Goal: Task Accomplishment & Management: Use online tool/utility

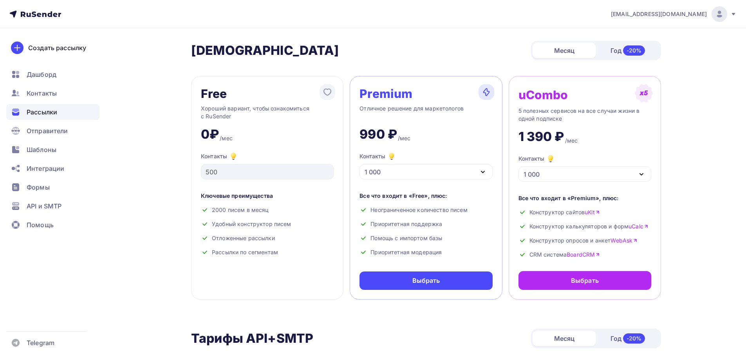
click at [67, 107] on div "Рассылки" at bounding box center [52, 112] width 93 height 16
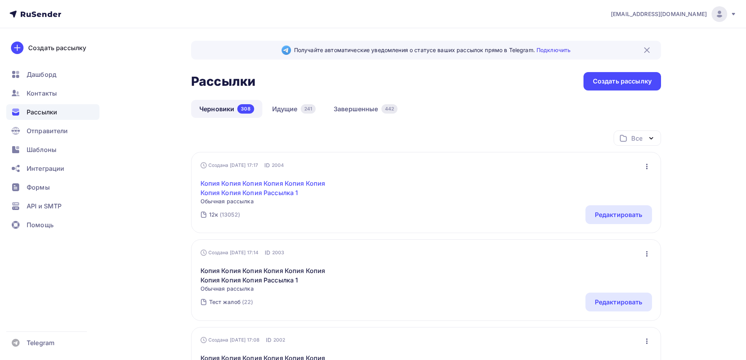
click at [253, 195] on link "Копия Копия Копия Копия Копия Копия Копия Копия Копия Рассылка 1" at bounding box center [267, 188] width 134 height 19
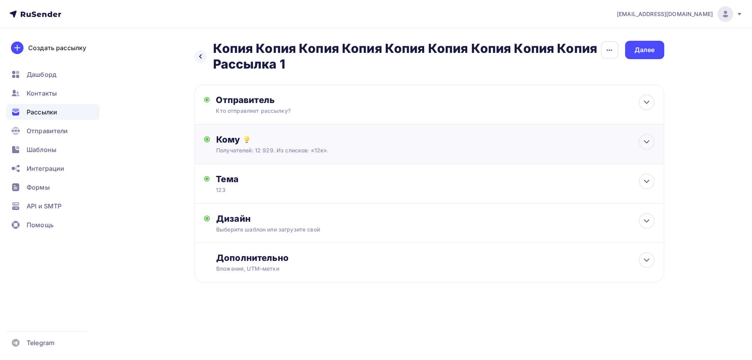
click at [262, 146] on div "Получателей: 12 929. Из списков: «12к»." at bounding box center [413, 150] width 394 height 8
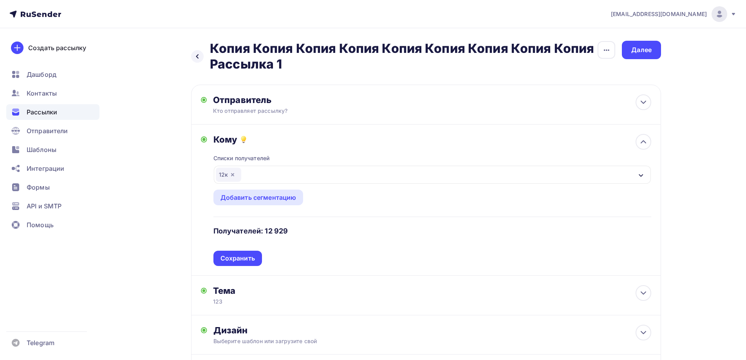
click at [233, 258] on div "Сохранить" at bounding box center [237, 258] width 34 height 9
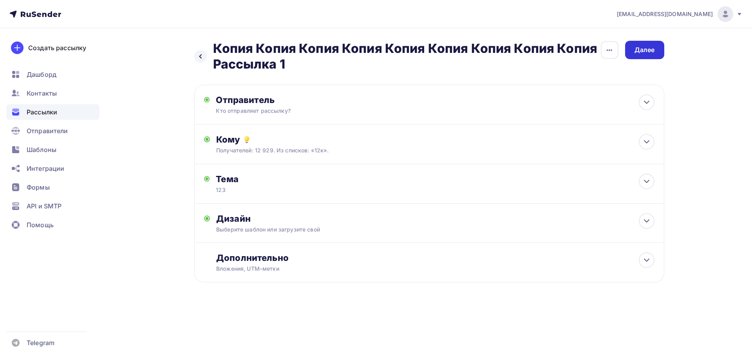
click at [641, 54] on div "Далее" at bounding box center [644, 49] width 20 height 9
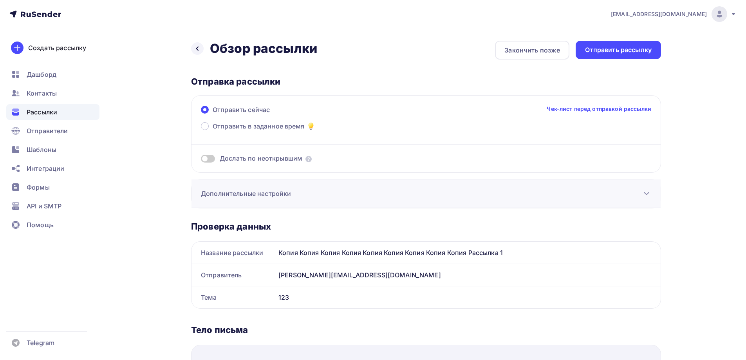
click at [274, 199] on div "Дополнительные настройки" at bounding box center [425, 193] width 469 height 29
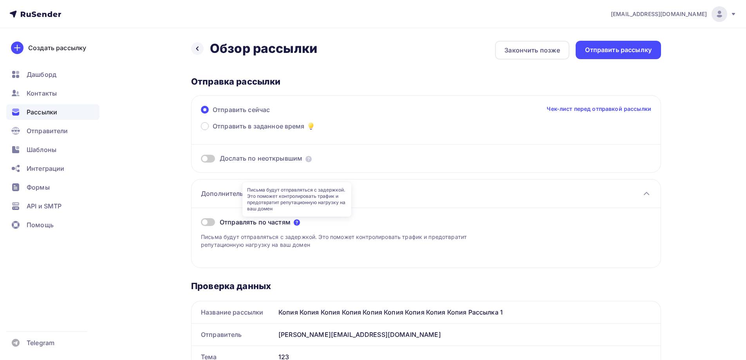
click at [298, 224] on icon at bounding box center [297, 222] width 6 height 6
click at [206, 225] on span at bounding box center [208, 222] width 14 height 8
click at [201, 223] on input "checkbox" at bounding box center [201, 223] width 0 height 0
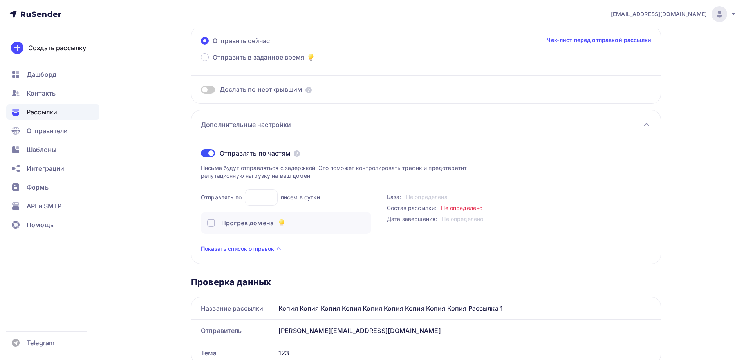
scroll to position [78, 0]
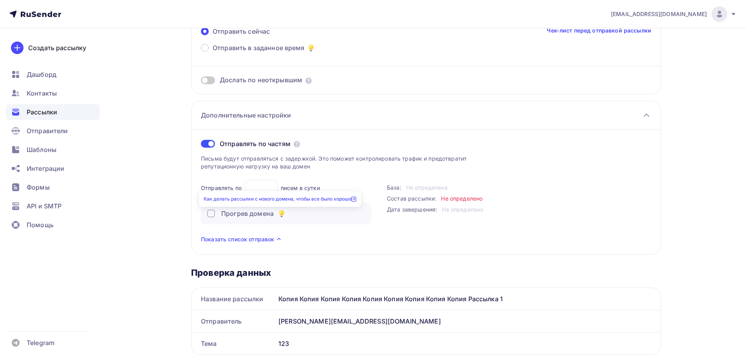
click at [282, 213] on icon at bounding box center [282, 212] width 4 height 4
click at [279, 201] on link "Как делать рассылки с нового домена, чтобы все было хорошо" at bounding box center [280, 199] width 153 height 6
click at [49, 107] on div "Рассылки" at bounding box center [52, 112] width 93 height 16
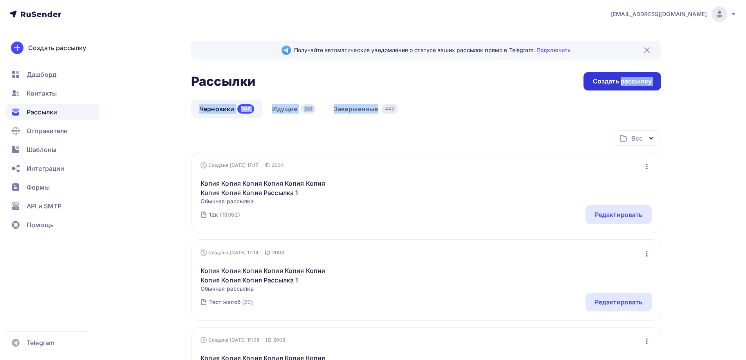
click at [300, 109] on link "Идущие 241" at bounding box center [294, 109] width 60 height 18
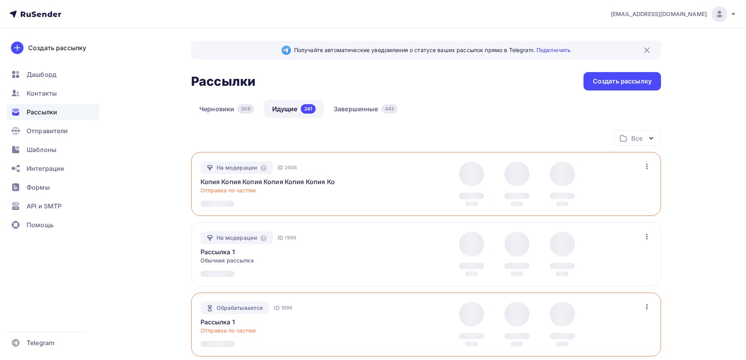
click at [319, 157] on div "На модерации ID 2005 Копия Копия Копия Копия Копия Копия Копия Копия Копия Расс…" at bounding box center [426, 184] width 470 height 64
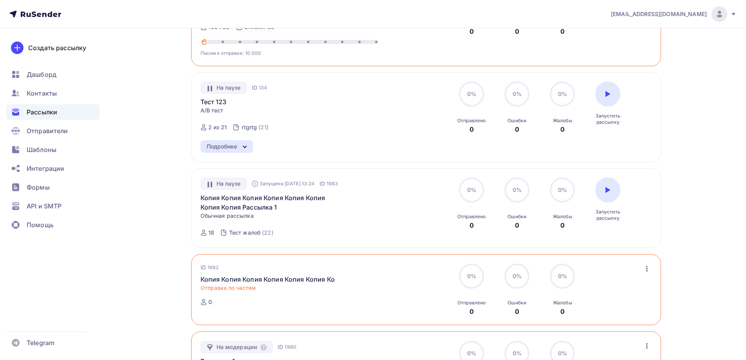
scroll to position [666, 0]
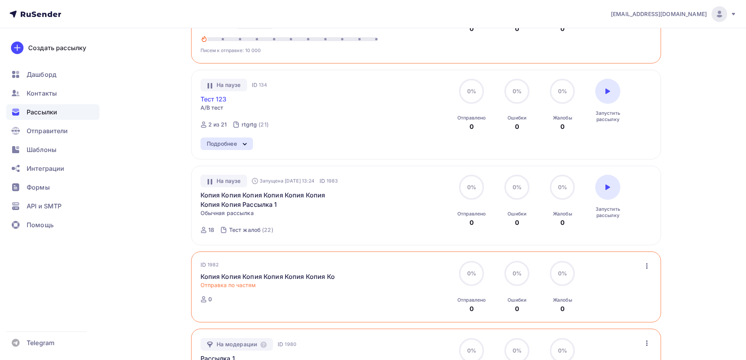
click at [210, 101] on link "Тест 123" at bounding box center [213, 98] width 26 height 9
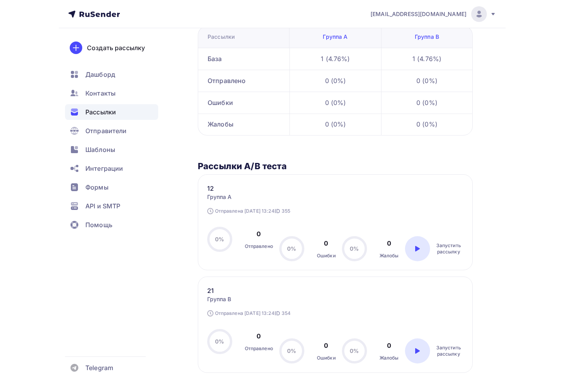
scroll to position [63, 0]
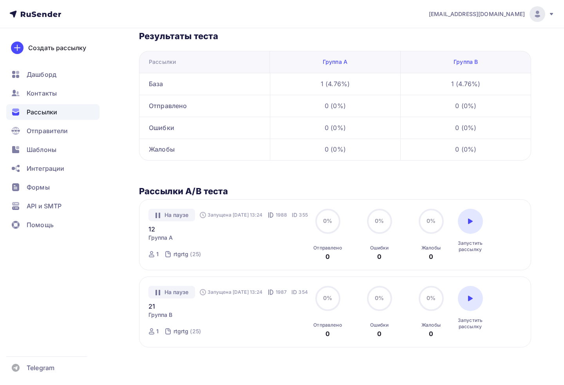
click at [47, 112] on span "Рассылки" at bounding box center [42, 111] width 31 height 9
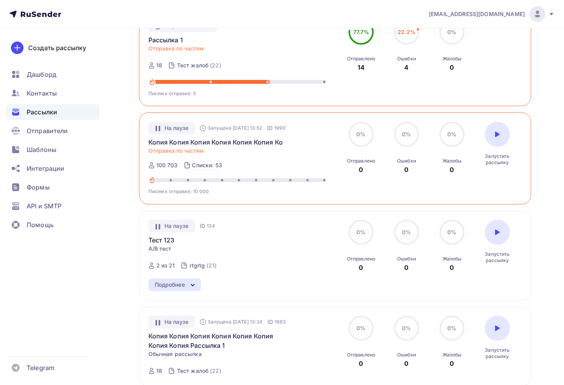
scroll to position [587, 0]
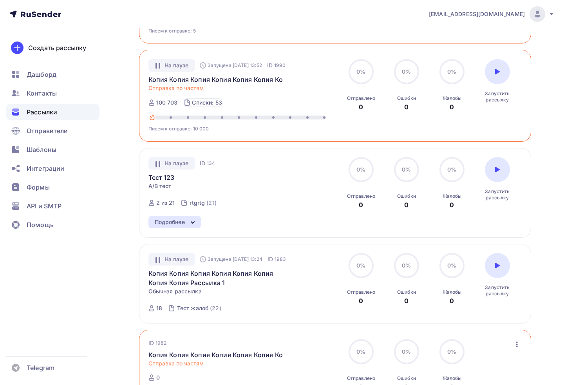
click at [155, 181] on link "Тест 123" at bounding box center [161, 177] width 26 height 9
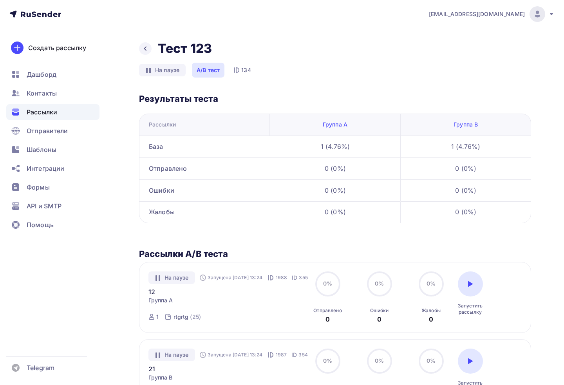
click at [145, 49] on icon at bounding box center [145, 48] width 6 height 6
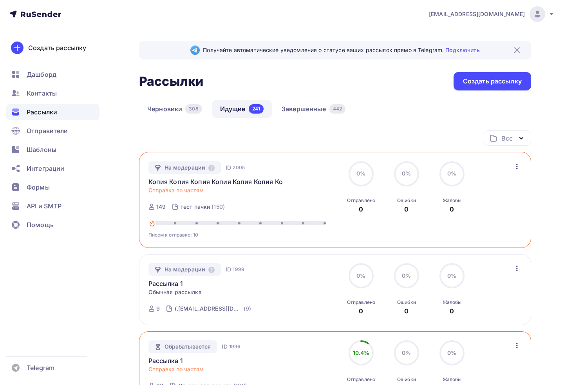
click at [516, 168] on icon "button" at bounding box center [516, 166] width 9 height 9
click at [327, 115] on link "Завершенные 442" at bounding box center [313, 109] width 80 height 18
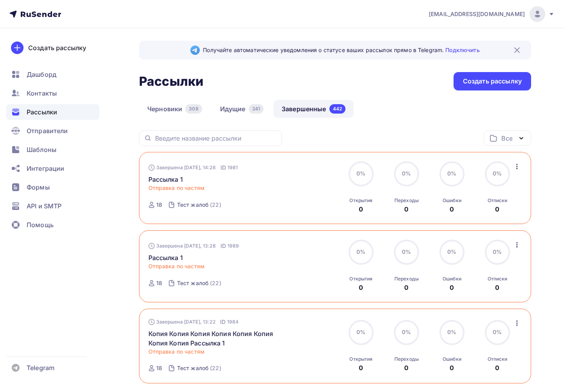
click at [520, 168] on icon "button" at bounding box center [516, 166] width 9 height 9
click at [240, 127] on div "Черновики 308 Идущие 241 Завершенные 442" at bounding box center [335, 115] width 392 height 31
click at [239, 117] on link "Идущие 241" at bounding box center [242, 109] width 60 height 18
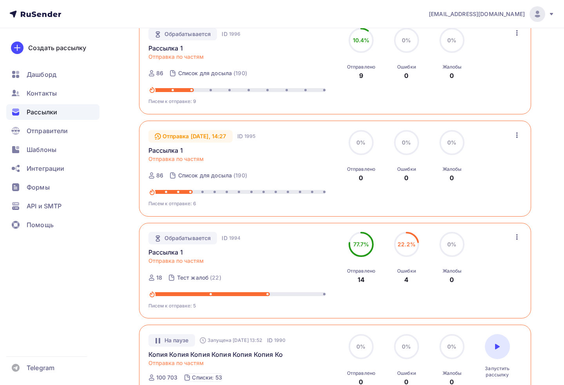
scroll to position [313, 0]
click at [516, 134] on icon "button" at bounding box center [517, 134] width 2 height 5
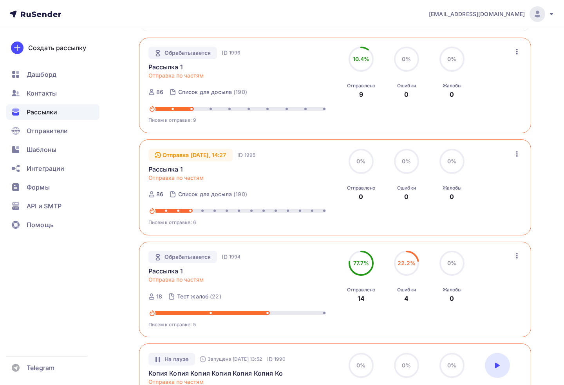
scroll to position [196, 0]
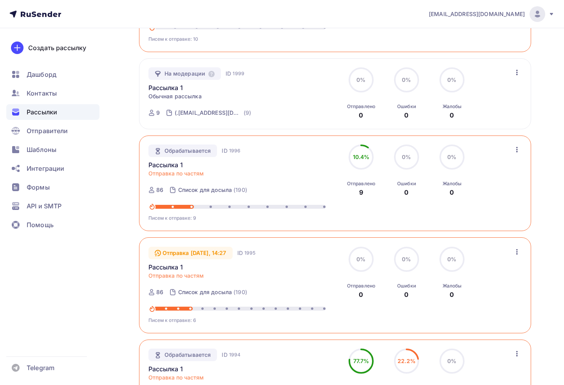
click at [516, 149] on icon "button" at bounding box center [517, 149] width 2 height 5
click at [516, 148] on icon "button" at bounding box center [516, 149] width 9 height 9
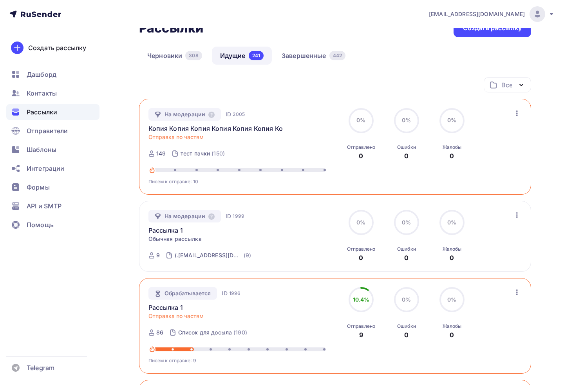
scroll to position [39, 0]
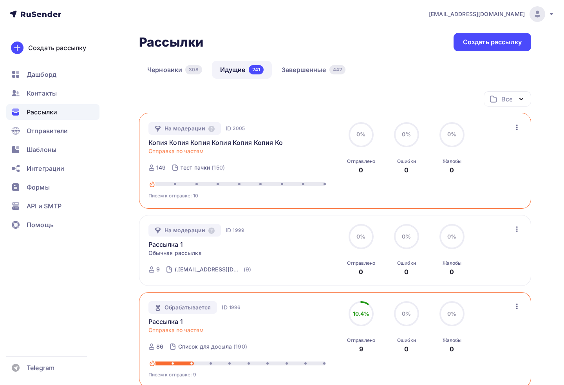
click at [516, 130] on icon "button" at bounding box center [516, 127] width 9 height 9
click at [515, 137] on ul "Изменить лимиты Отменить рассылку" at bounding box center [481, 155] width 97 height 41
click at [516, 130] on icon "button" at bounding box center [516, 127] width 9 height 9
click at [516, 127] on icon "button" at bounding box center [516, 127] width 9 height 9
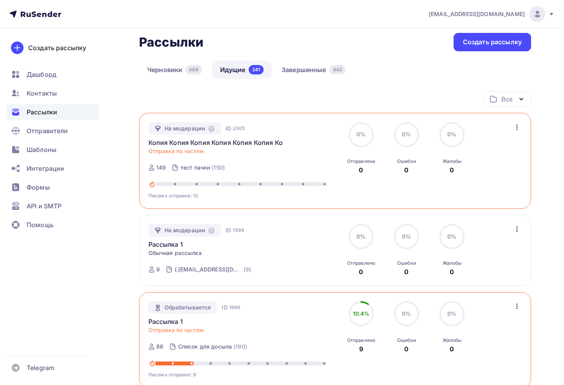
click at [516, 128] on icon "button" at bounding box center [516, 127] width 9 height 9
click at [516, 130] on icon "button" at bounding box center [517, 127] width 2 height 5
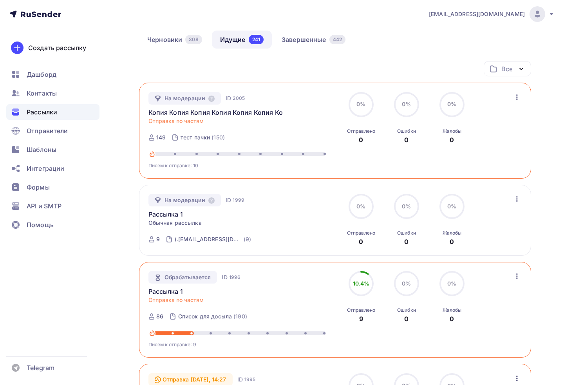
scroll to position [196, 0]
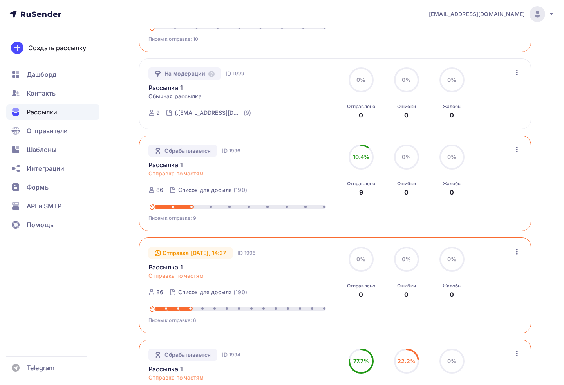
click at [516, 150] on icon "button" at bounding box center [517, 149] width 2 height 5
click at [493, 143] on div "Обрабатывается ID 1996 Рассылка 1 Отправка по частям Отправлена [DATE], 14:28 I…" at bounding box center [335, 183] width 392 height 96
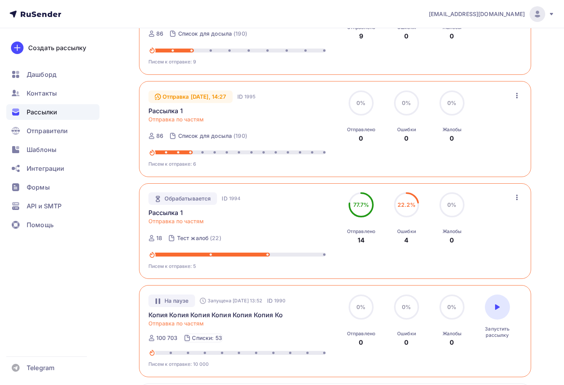
scroll to position [352, 0]
click at [519, 91] on icon "button" at bounding box center [516, 94] width 9 height 9
click at [516, 95] on icon "button" at bounding box center [517, 94] width 2 height 5
click at [516, 197] on icon "button" at bounding box center [517, 196] width 2 height 5
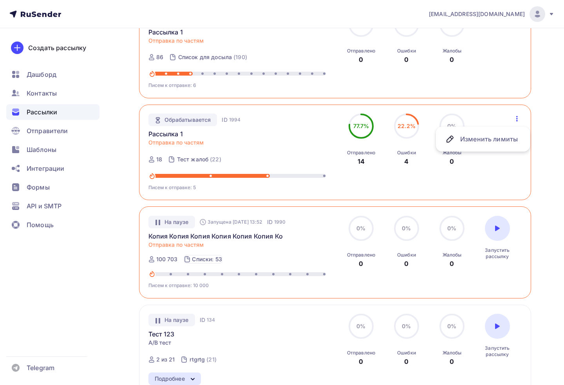
click at [468, 226] on div "0% 0% Жалобы 0" at bounding box center [451, 242] width 39 height 52
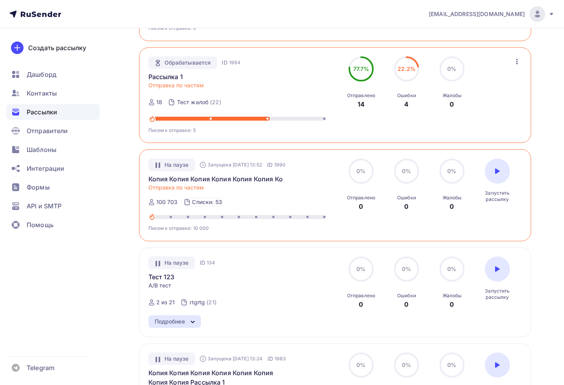
scroll to position [509, 0]
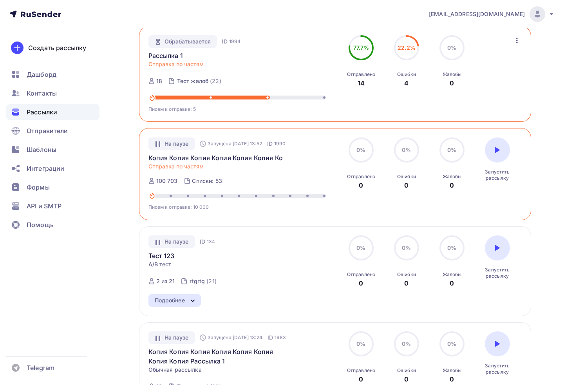
click at [498, 154] on div at bounding box center [497, 149] width 25 height 25
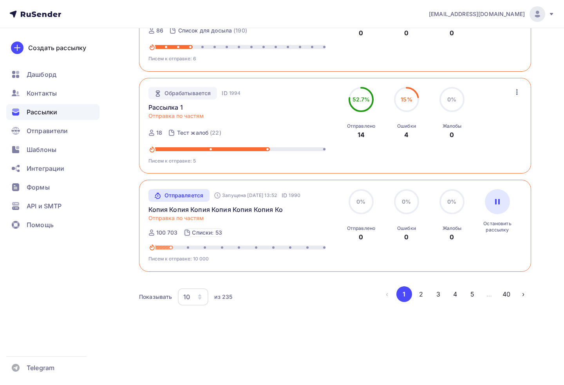
scroll to position [458, 0]
click at [515, 195] on div "Остановить рассылку" at bounding box center [497, 211] width 39 height 44
click at [494, 206] on div at bounding box center [497, 201] width 25 height 25
click at [502, 213] on div at bounding box center [497, 201] width 25 height 25
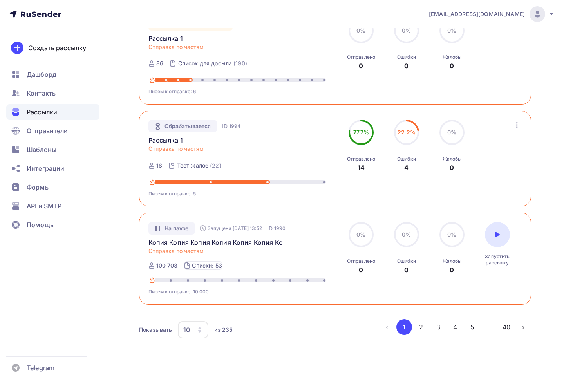
scroll to position [419, 0]
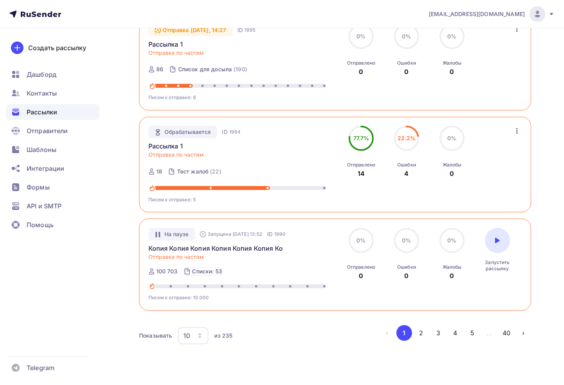
click at [516, 131] on icon "button" at bounding box center [517, 130] width 2 height 5
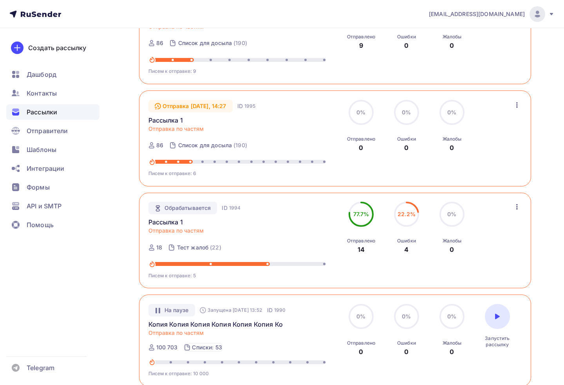
scroll to position [340, 0]
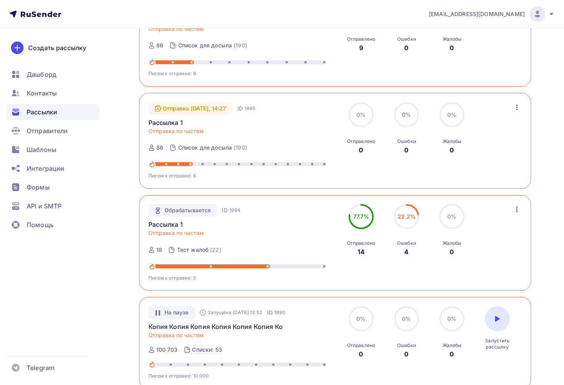
click at [513, 118] on div "0% 0% Отправлено 0 0% 0% [DEMOGRAPHIC_DATA] 0 0% 0% Жалобы 0" at bounding box center [428, 128] width 175 height 52
click at [515, 109] on icon "button" at bounding box center [516, 107] width 9 height 9
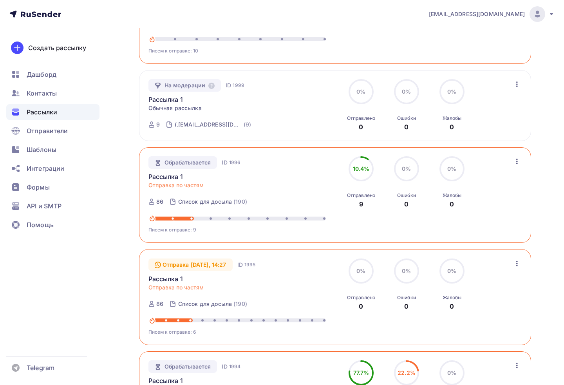
scroll to position [184, 0]
click at [516, 162] on icon "button" at bounding box center [517, 161] width 2 height 5
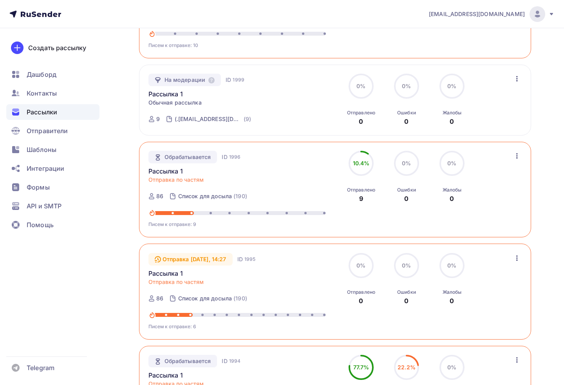
scroll to position [352, 0]
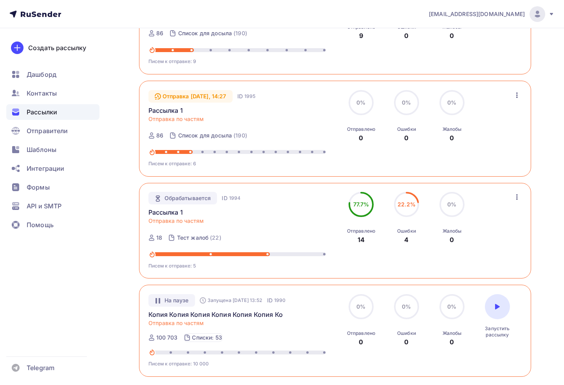
click at [516, 95] on icon "button" at bounding box center [517, 94] width 2 height 5
click at [516, 201] on icon "button" at bounding box center [516, 196] width 9 height 9
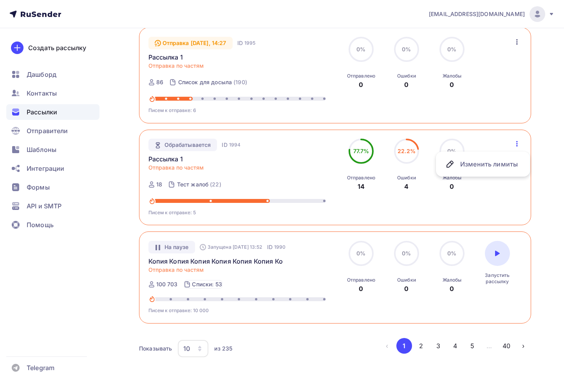
scroll to position [429, 0]
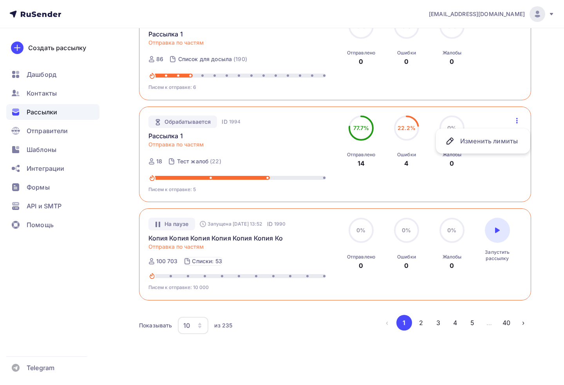
click at [445, 221] on circle at bounding box center [451, 229] width 23 height 23
click at [508, 222] on div "Запустить рассылку" at bounding box center [497, 240] width 39 height 44
click at [516, 121] on icon "button" at bounding box center [517, 120] width 2 height 5
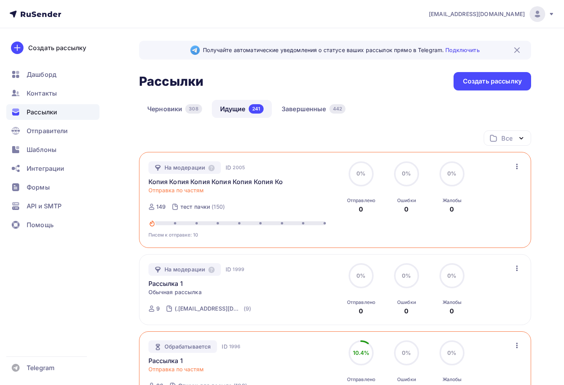
click at [516, 121] on div "Черновики 308 Идущие 241 Завершенные 442" at bounding box center [335, 115] width 392 height 31
click at [516, 166] on icon "button" at bounding box center [517, 166] width 2 height 5
click at [514, 167] on icon "button" at bounding box center [516, 166] width 9 height 9
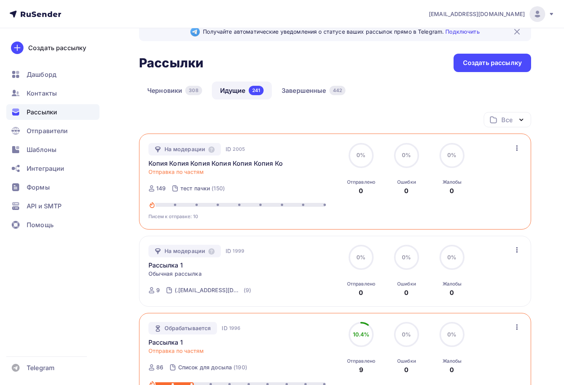
scroll to position [117, 0]
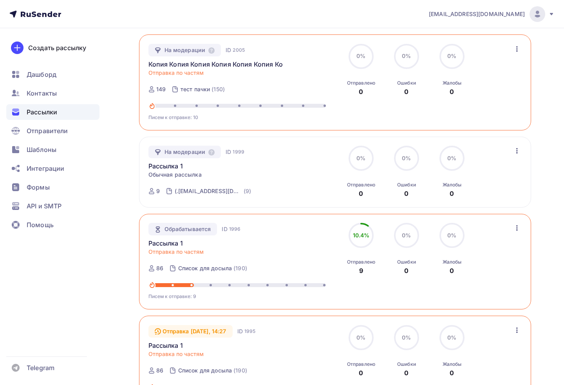
click at [515, 154] on icon "button" at bounding box center [516, 150] width 9 height 9
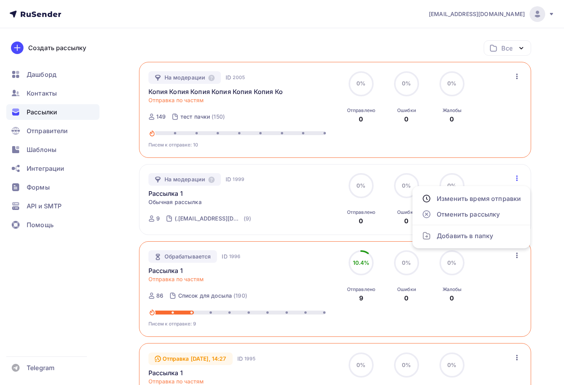
scroll to position [0, 0]
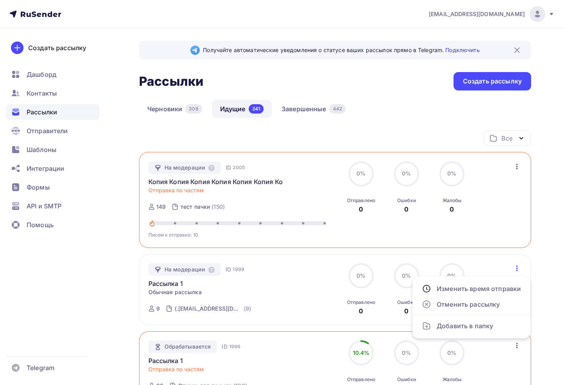
click at [313, 117] on link "Завершенные 442" at bounding box center [313, 109] width 80 height 18
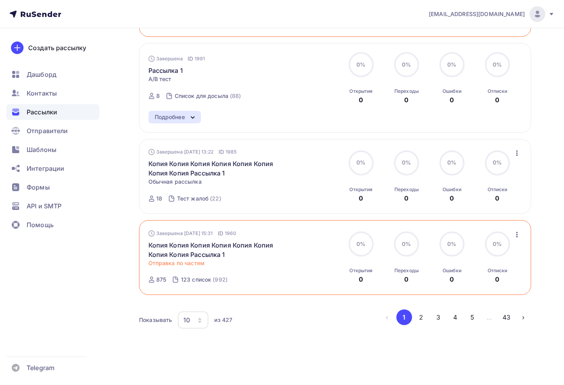
click at [427, 320] on button "2" at bounding box center [421, 317] width 16 height 16
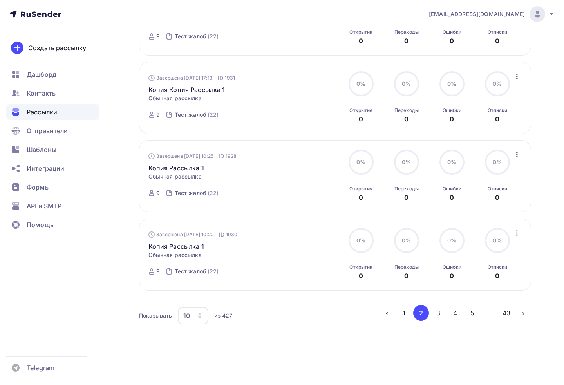
click at [407, 313] on button "1" at bounding box center [404, 313] width 16 height 16
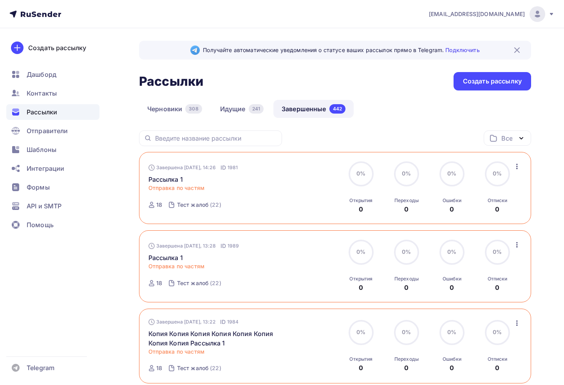
click at [239, 103] on link "Идущие 241" at bounding box center [242, 109] width 60 height 18
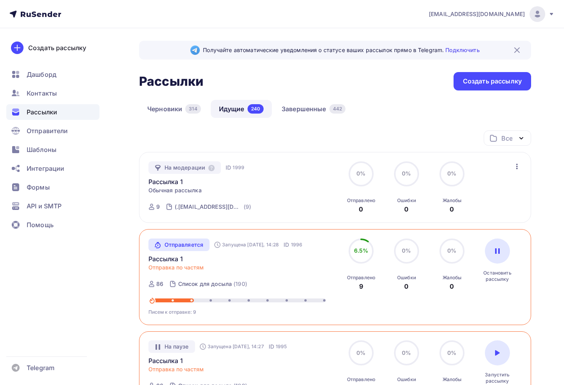
click at [178, 261] on link "Рассылка 1" at bounding box center [165, 258] width 34 height 9
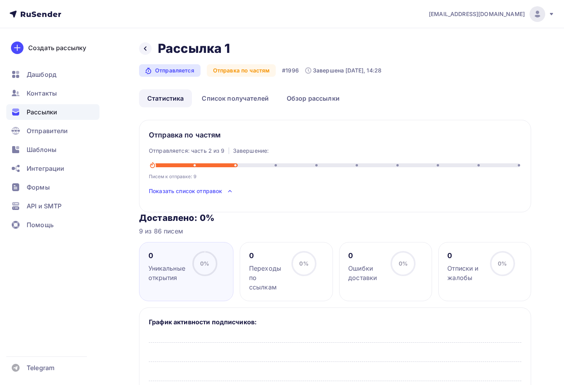
click at [317, 107] on link "Обзор рассылки" at bounding box center [312, 98] width 69 height 18
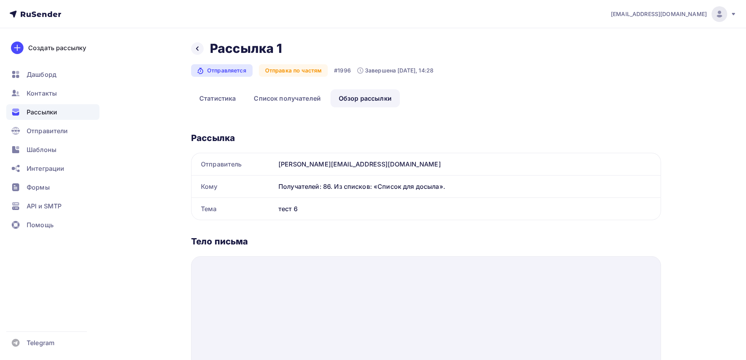
click at [63, 108] on div "Рассылки" at bounding box center [52, 112] width 93 height 16
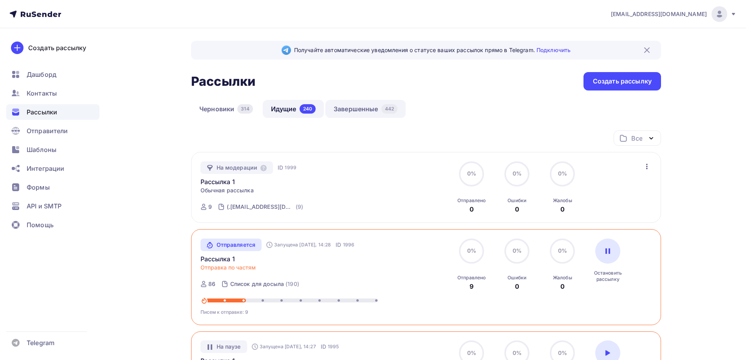
click at [352, 111] on link "Завершенные 442" at bounding box center [365, 109] width 80 height 18
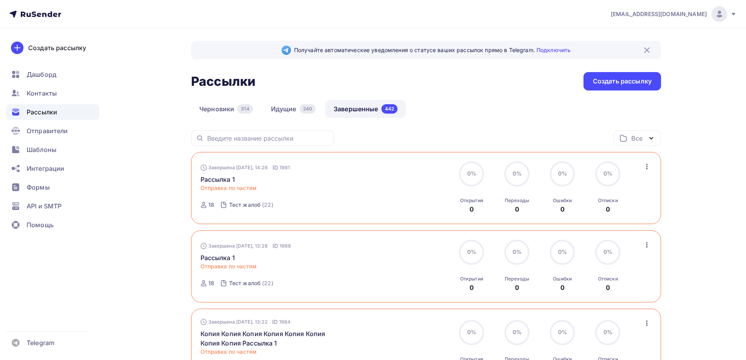
click at [212, 184] on span "Отправка по частям" at bounding box center [228, 188] width 56 height 8
click at [213, 182] on link "Рассылка 1" at bounding box center [217, 179] width 34 height 9
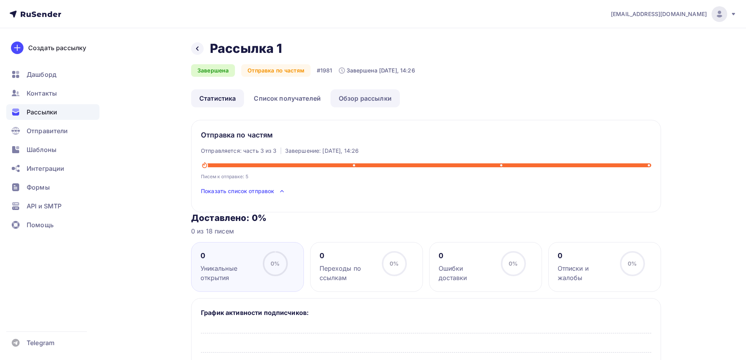
click at [348, 100] on link "Обзор рассылки" at bounding box center [364, 98] width 69 height 18
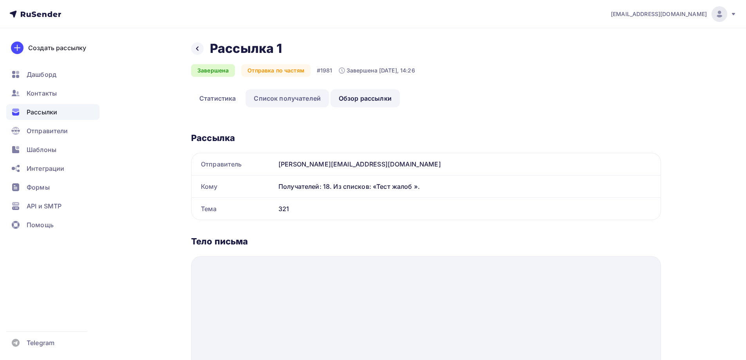
click at [289, 103] on link "Список получателей" at bounding box center [286, 98] width 83 height 18
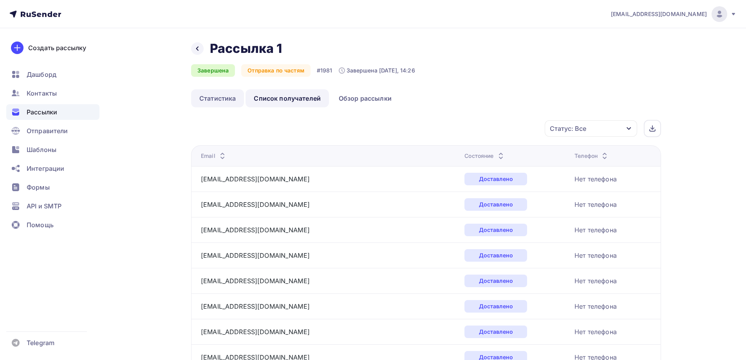
click at [219, 90] on link "Статистика" at bounding box center [217, 98] width 53 height 18
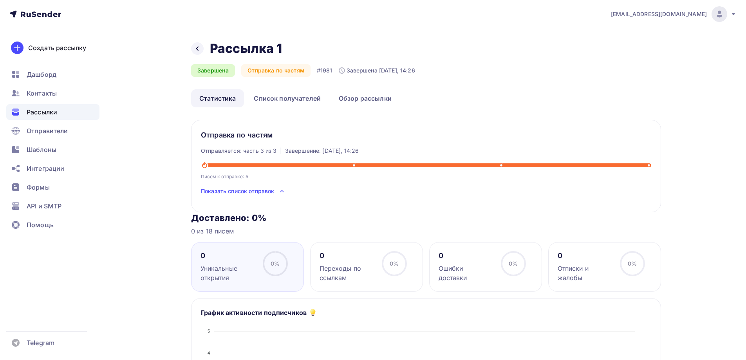
click at [52, 114] on span "Рассылки" at bounding box center [42, 111] width 31 height 9
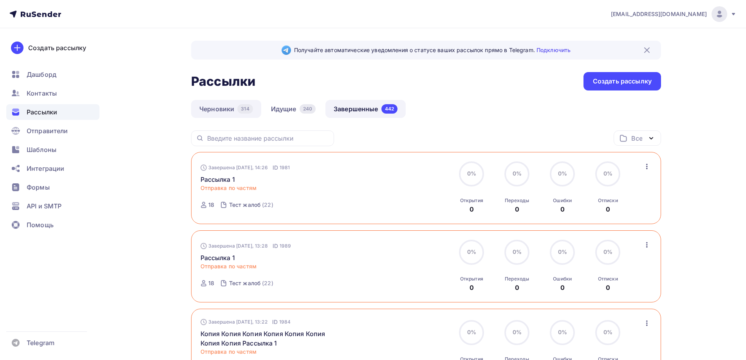
click at [231, 111] on link "Черновики 314" at bounding box center [226, 109] width 70 height 18
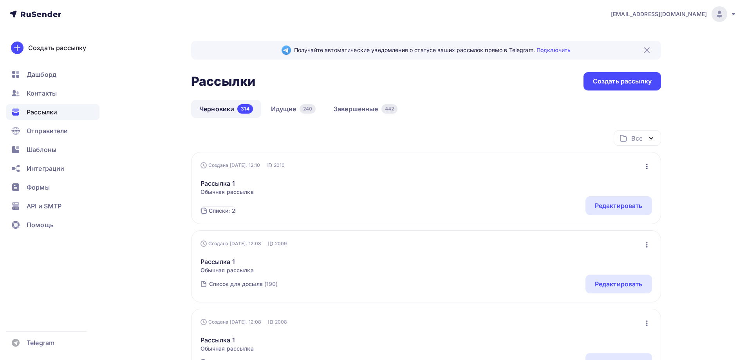
click at [645, 163] on icon "button" at bounding box center [646, 166] width 9 height 9
click at [526, 200] on div "Списки: 2 Список для досыла (190) Тест жалоб (22) Редактировать" at bounding box center [425, 205] width 451 height 19
click at [602, 215] on div "Создана [DATE], 12:10 ID 2010 Редактировать Копировать Добавить в папку Удалить…" at bounding box center [426, 188] width 470 height 72
click at [601, 211] on div "Редактировать" at bounding box center [618, 205] width 67 height 19
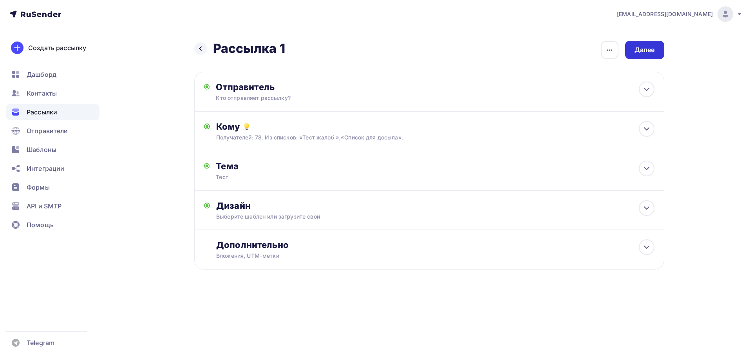
click at [636, 51] on div "Далее" at bounding box center [644, 49] width 20 height 9
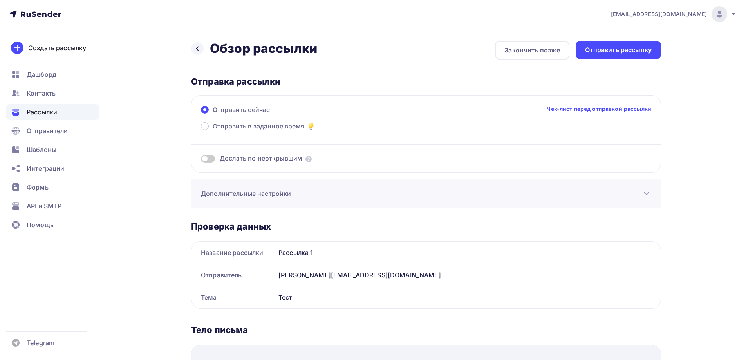
click at [283, 196] on h3 "Дополнительные настройки" at bounding box center [246, 193] width 90 height 9
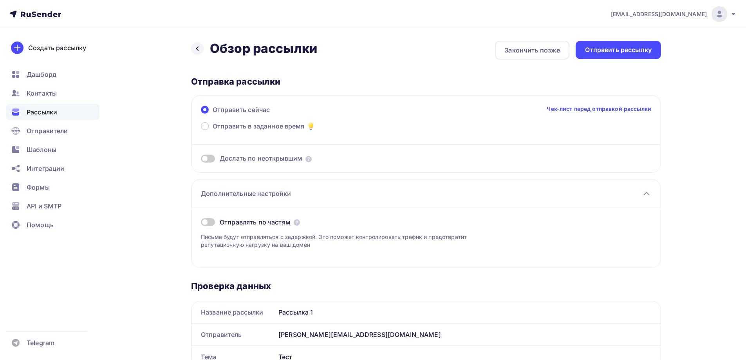
click at [218, 219] on div "Отправлять по частям" at bounding box center [426, 221] width 450 height 9
click at [214, 221] on span at bounding box center [208, 222] width 14 height 8
click at [201, 223] on input "checkbox" at bounding box center [201, 223] width 0 height 0
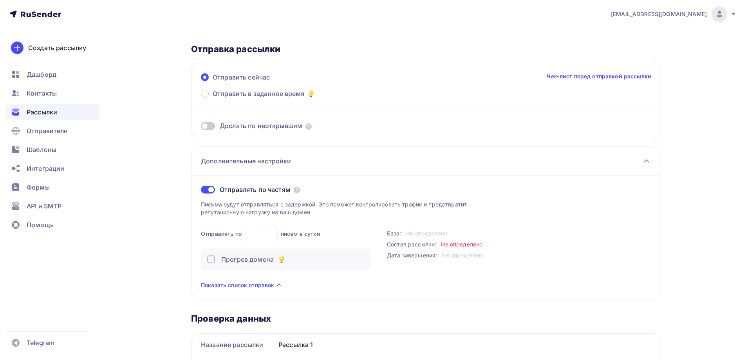
scroll to position [39, 0]
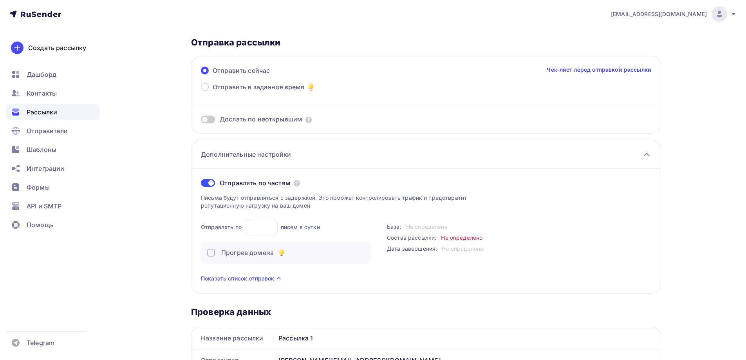
click at [463, 237] on span "Не определено" at bounding box center [462, 237] width 42 height 7
click at [463, 236] on span "Не определено" at bounding box center [462, 237] width 42 height 7
click at [354, 198] on p "Письма будут отправляться с задержкой. Это поможет контролировать трафик и пред…" at bounding box center [342, 202] width 282 height 16
click at [428, 237] on span "Состав рассылки:" at bounding box center [411, 237] width 49 height 7
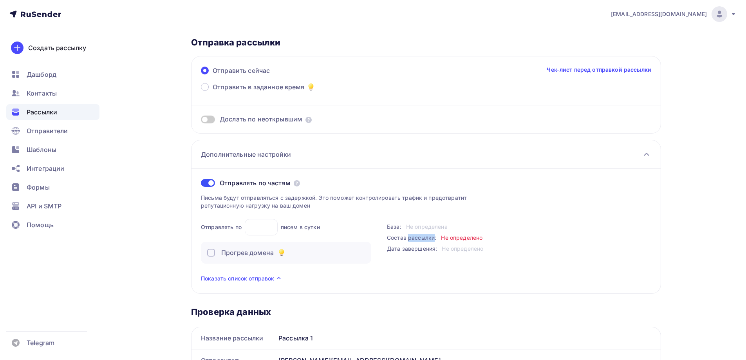
click at [428, 237] on span "Состав рассылки:" at bounding box center [411, 237] width 49 height 7
click at [432, 236] on span "Состав рассылки:" at bounding box center [411, 237] width 49 height 7
click at [78, 113] on div "Рассылки" at bounding box center [52, 112] width 93 height 16
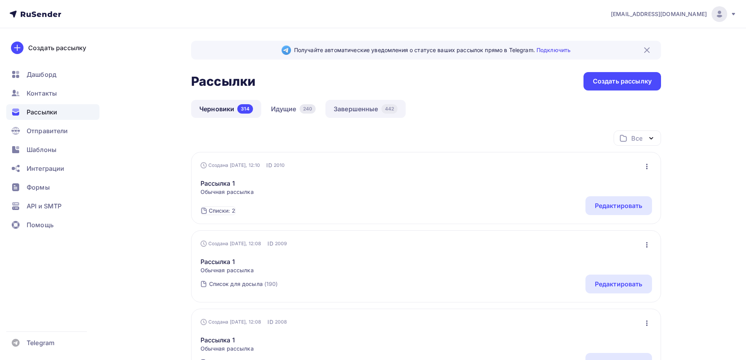
click at [352, 103] on link "Завершенные 442" at bounding box center [365, 109] width 80 height 18
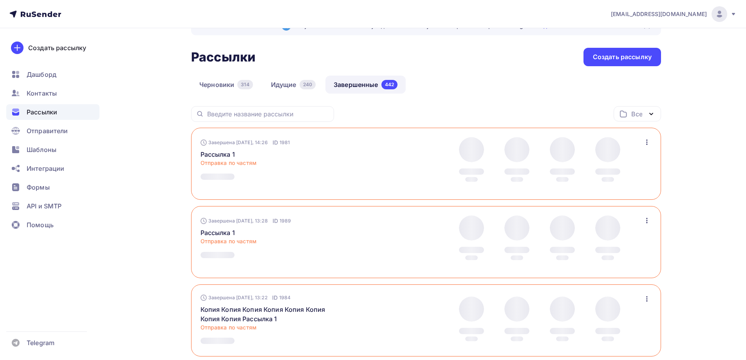
scroll to position [128, 0]
